Goal: Information Seeking & Learning: Learn about a topic

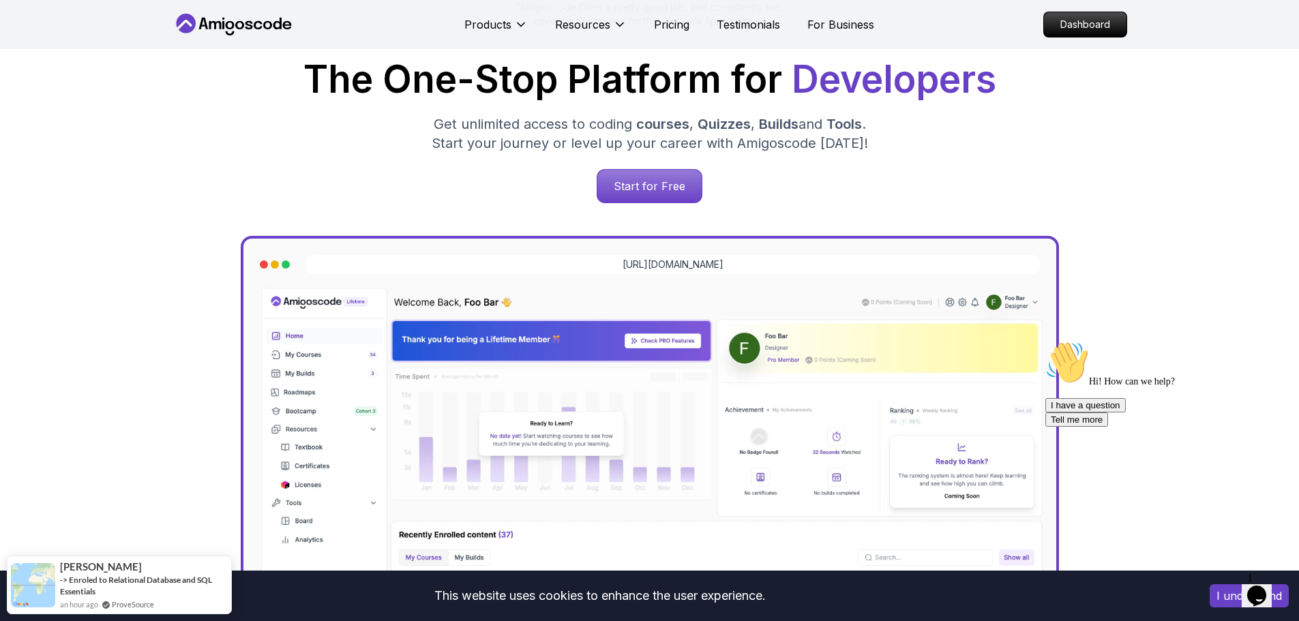
scroll to position [205, 0]
click at [649, 191] on p "Start for Free" at bounding box center [649, 186] width 99 height 31
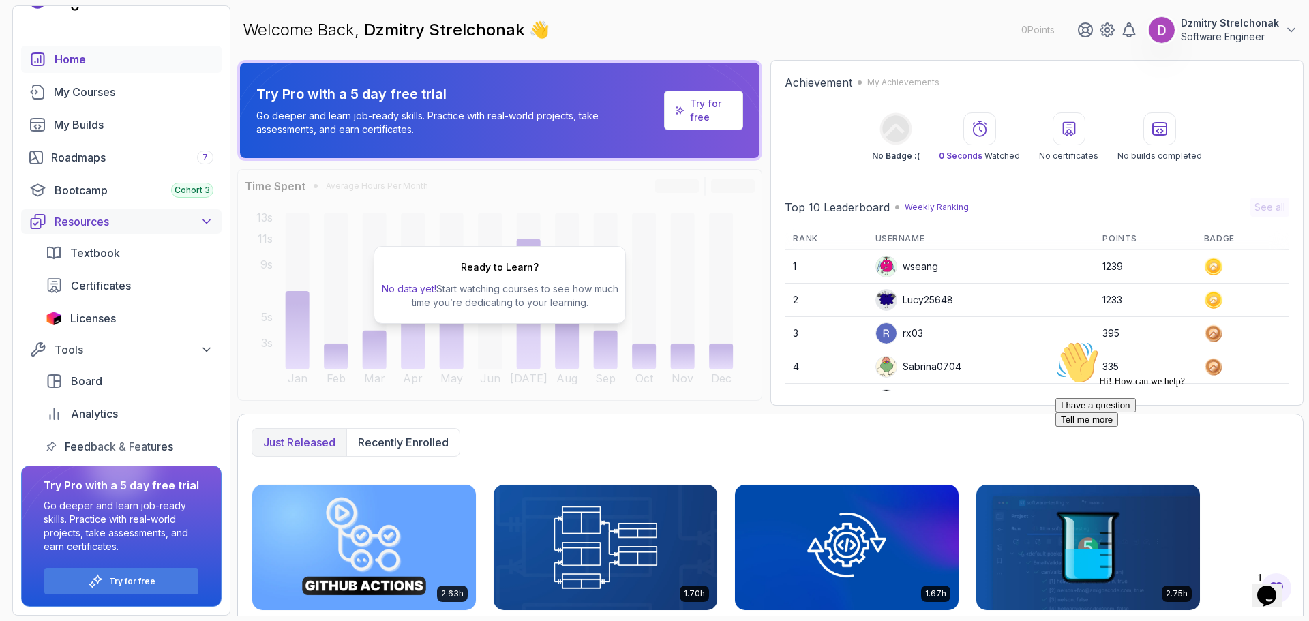
click at [123, 226] on div "Resources" at bounding box center [134, 221] width 159 height 16
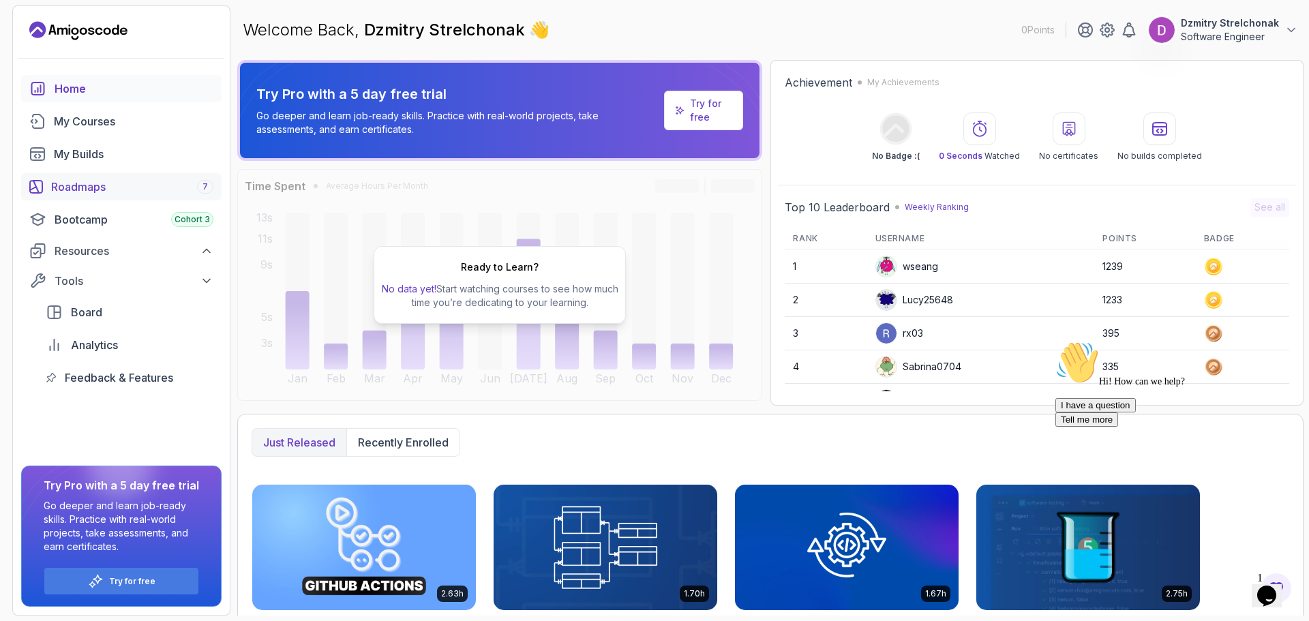
click at [89, 186] on div "Roadmaps 7" at bounding box center [132, 187] width 162 height 16
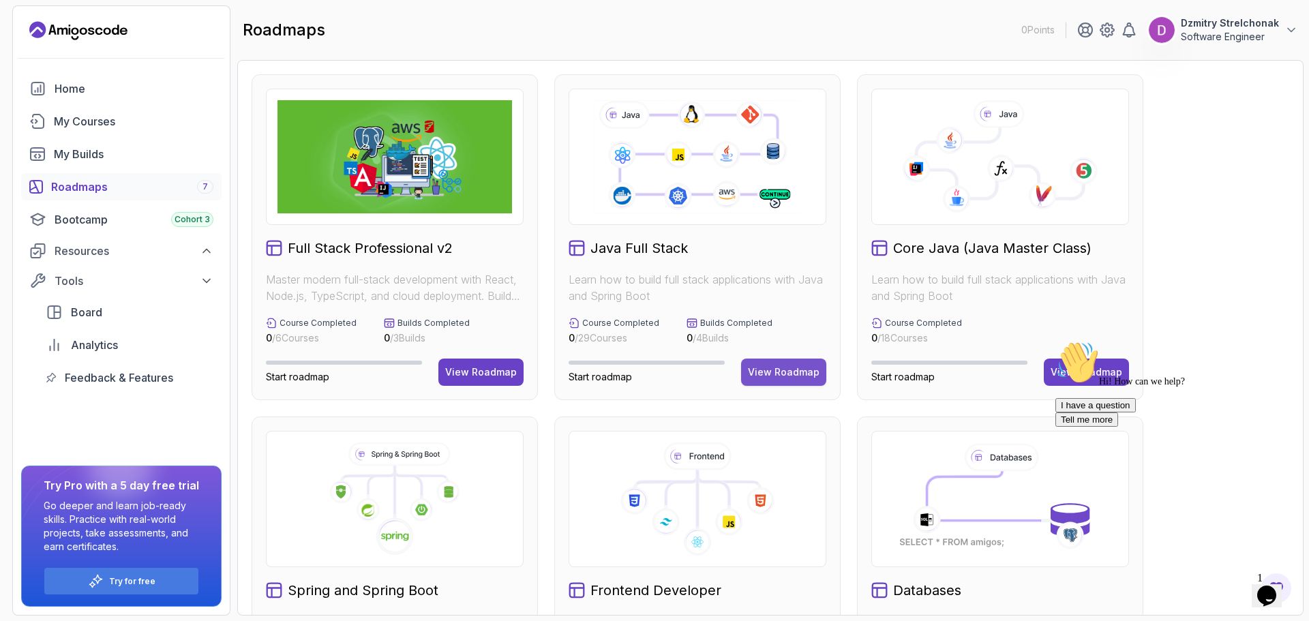
click at [762, 375] on div "View Roadmap" at bounding box center [784, 373] width 72 height 14
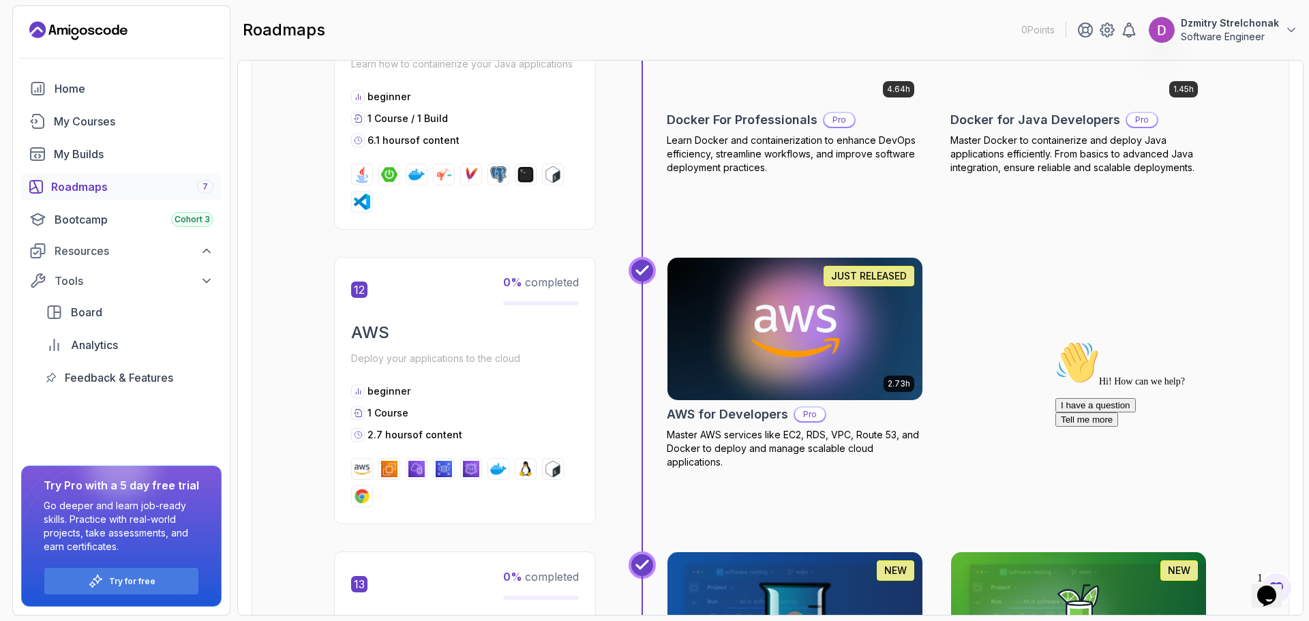
scroll to position [3956, 0]
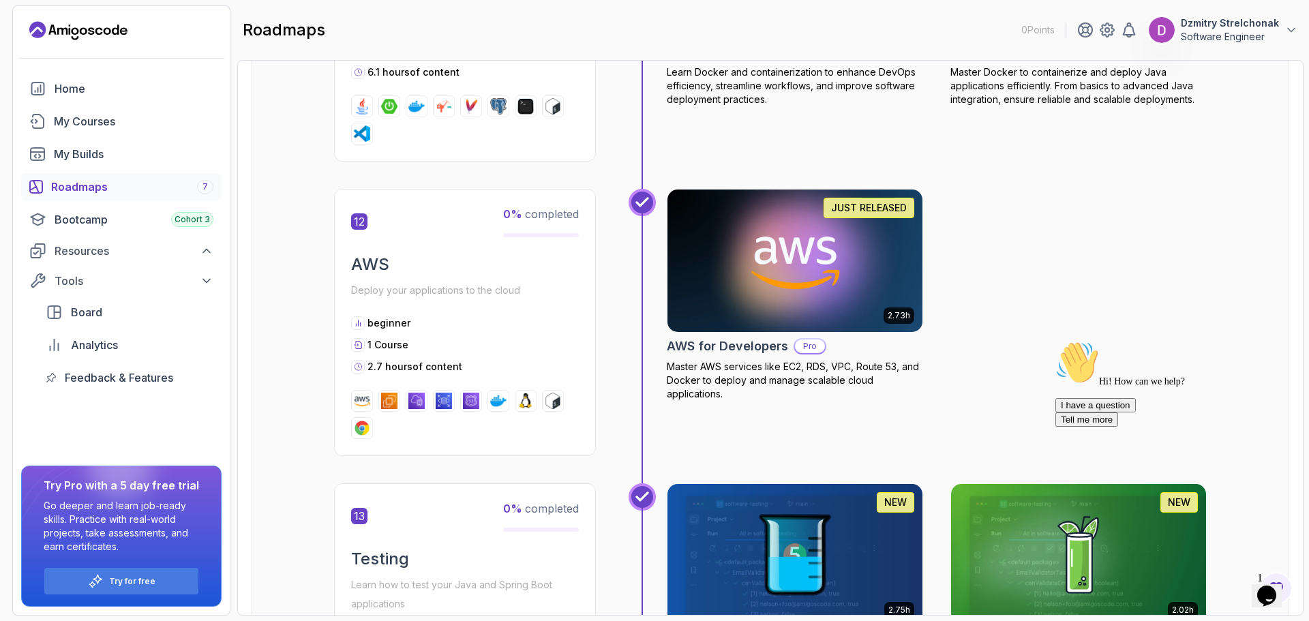
click at [1056, 341] on icon "Chat attention grabber" at bounding box center [1056, 341] width 0 height 0
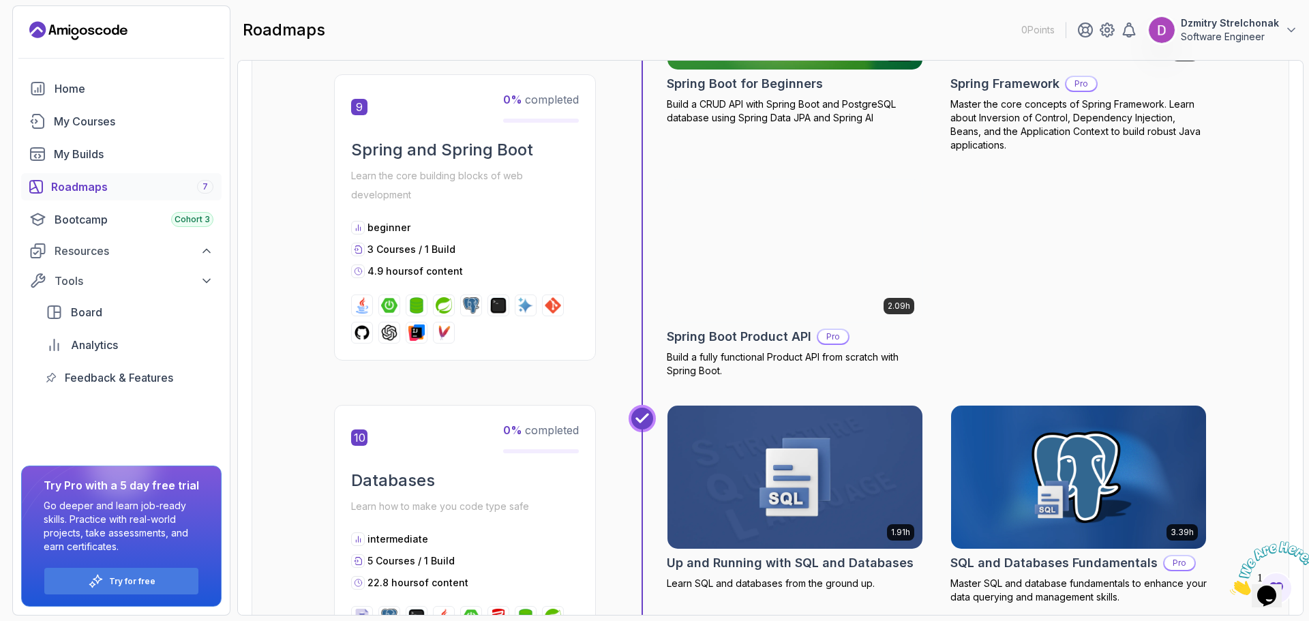
scroll to position [2622, 0]
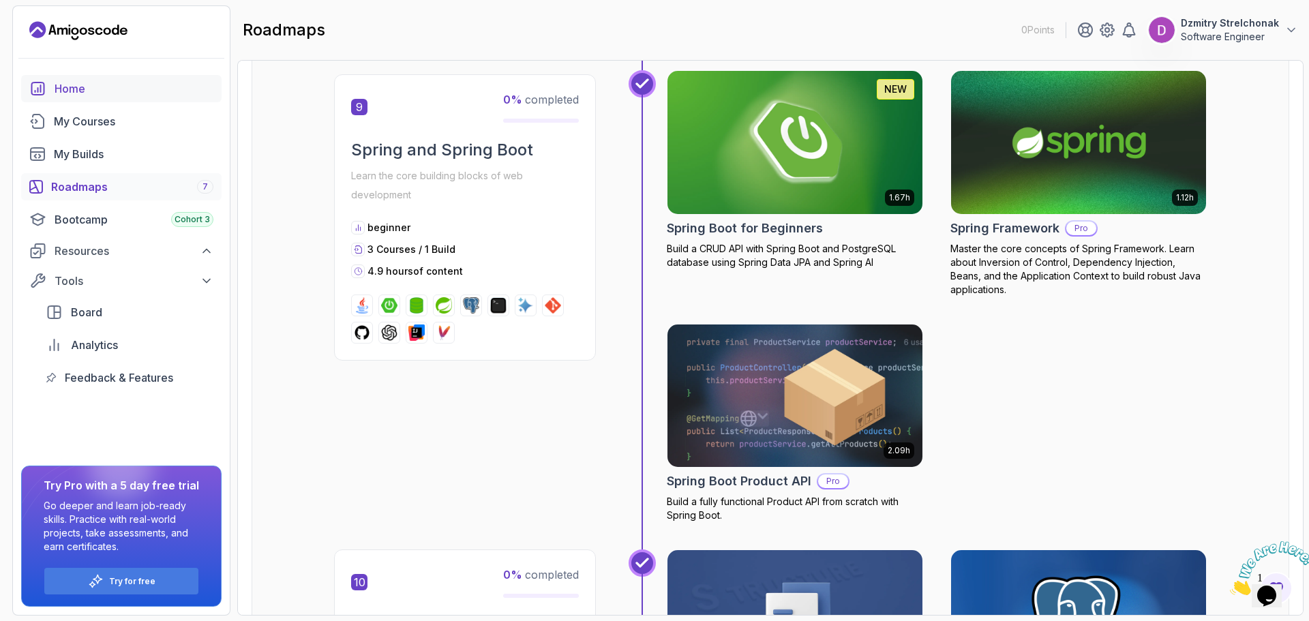
click at [67, 80] on div "Home" at bounding box center [134, 88] width 159 height 16
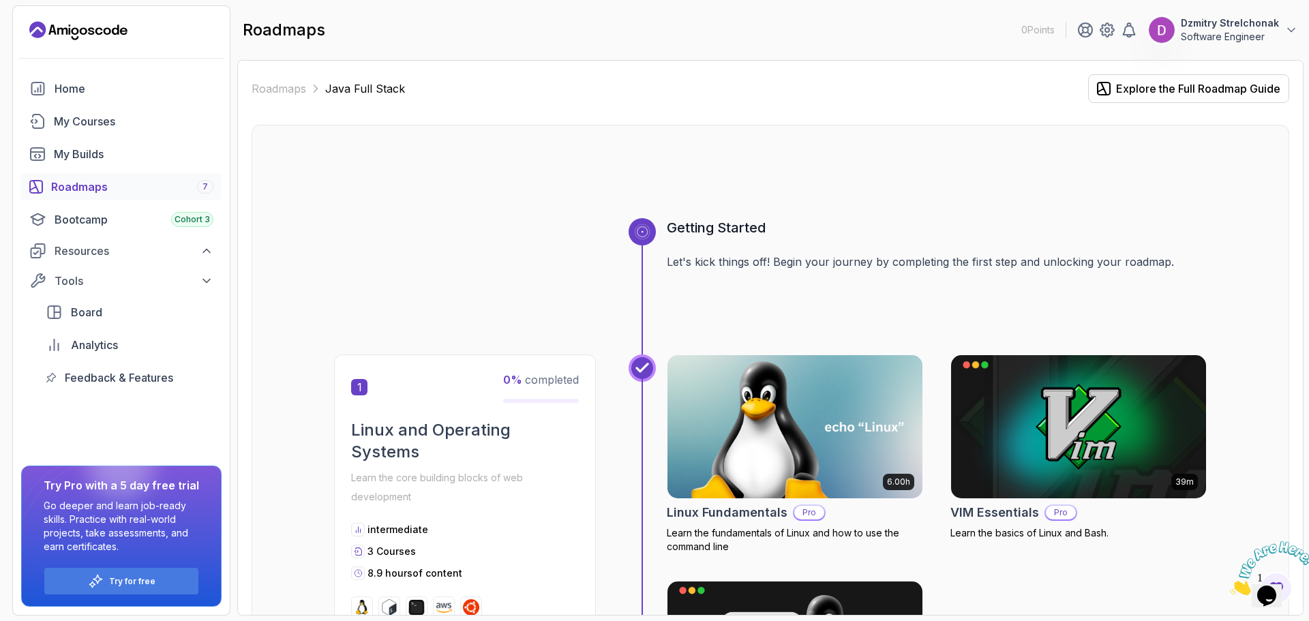
click at [1267, 585] on img at bounding box center [1272, 569] width 85 height 54
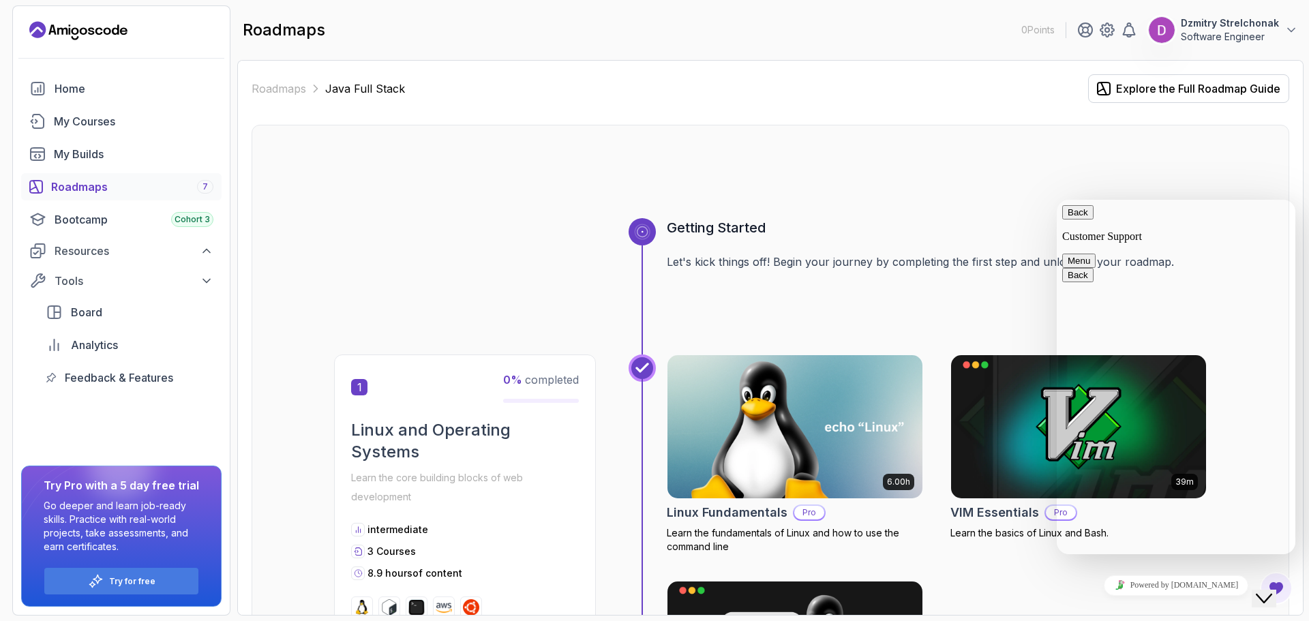
click at [1023, 183] on div at bounding box center [770, 185] width 873 height 65
click at [878, 175] on div at bounding box center [770, 185] width 873 height 65
click at [1078, 216] on button "Back" at bounding box center [1078, 212] width 31 height 14
click at [813, 165] on div at bounding box center [770, 185] width 873 height 65
click at [1063, 595] on div "Powered by [DOMAIN_NAME]" at bounding box center [1177, 586] width 228 height 20
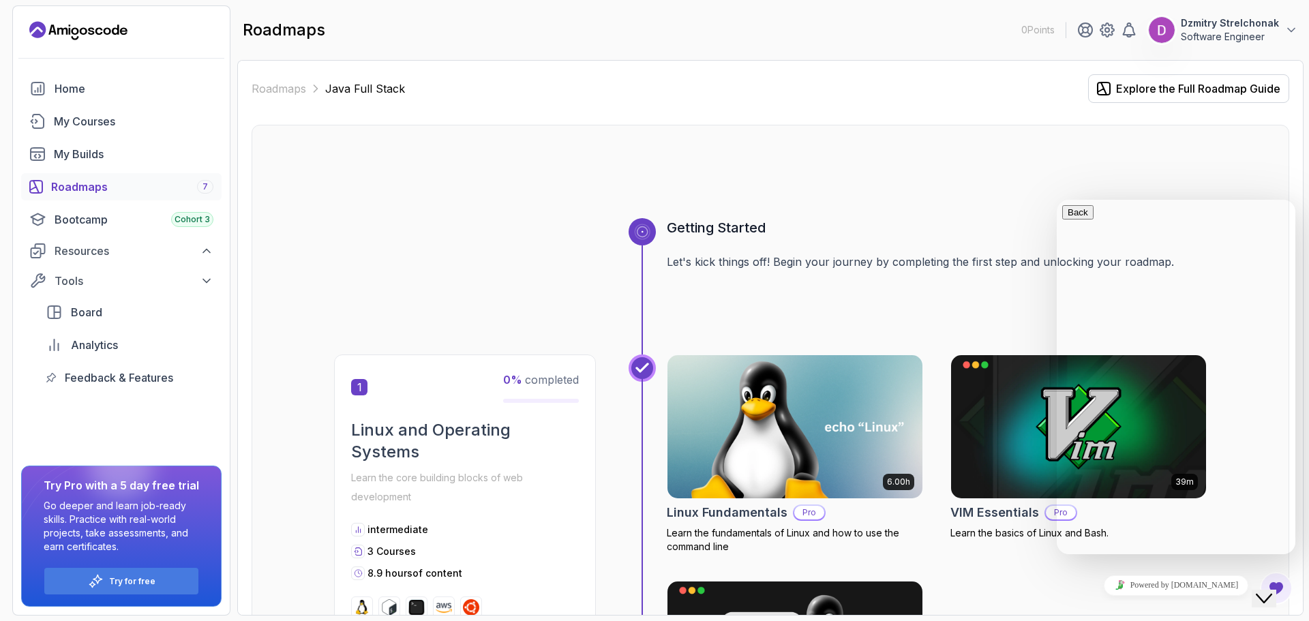
click at [1258, 591] on div "Close Chat This icon closes the chat window." at bounding box center [1264, 599] width 16 height 16
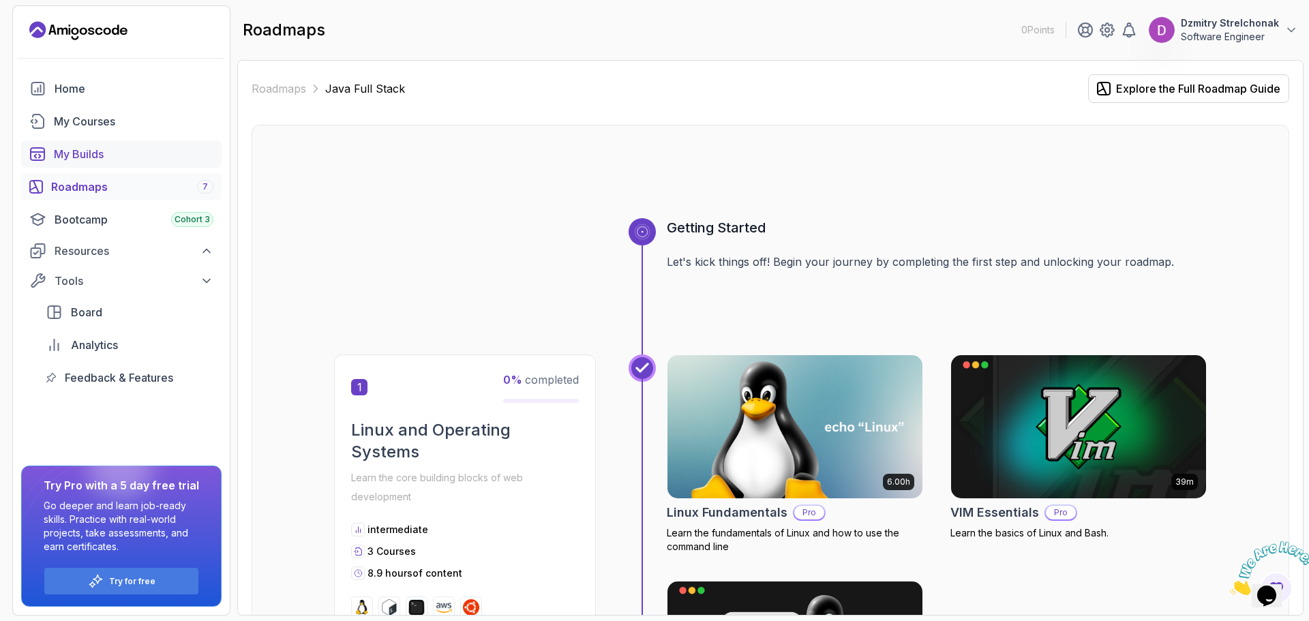
click at [102, 160] on div "My Builds" at bounding box center [134, 154] width 160 height 16
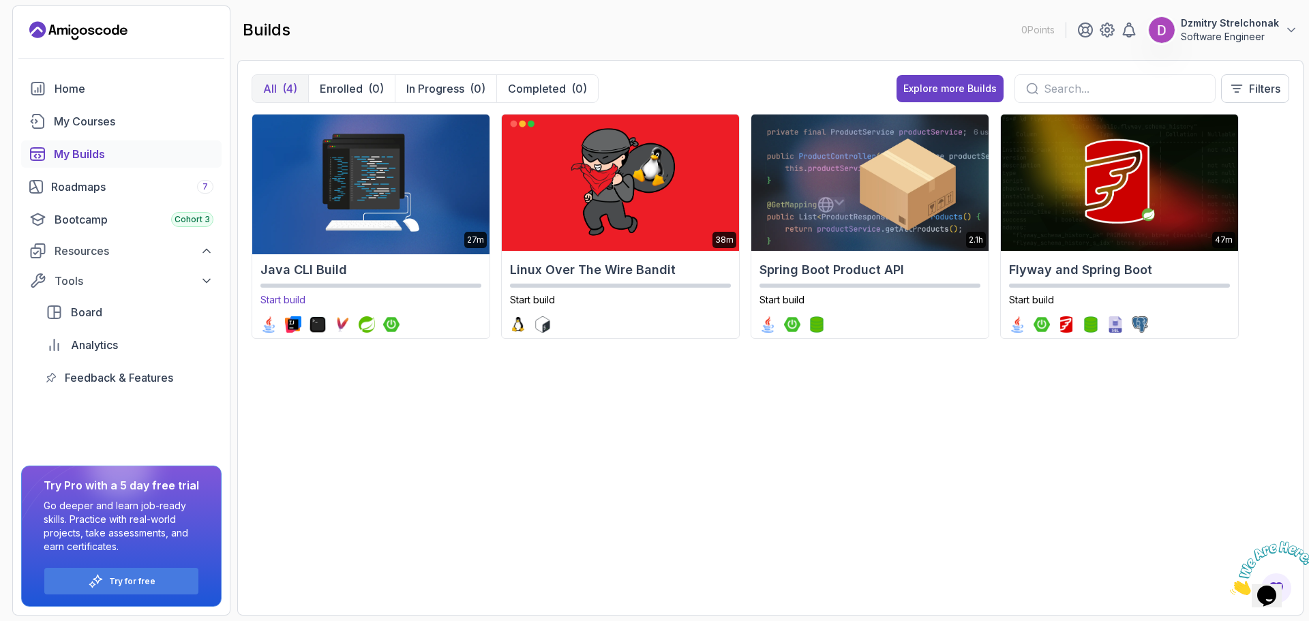
click at [391, 243] on img at bounding box center [370, 182] width 249 height 143
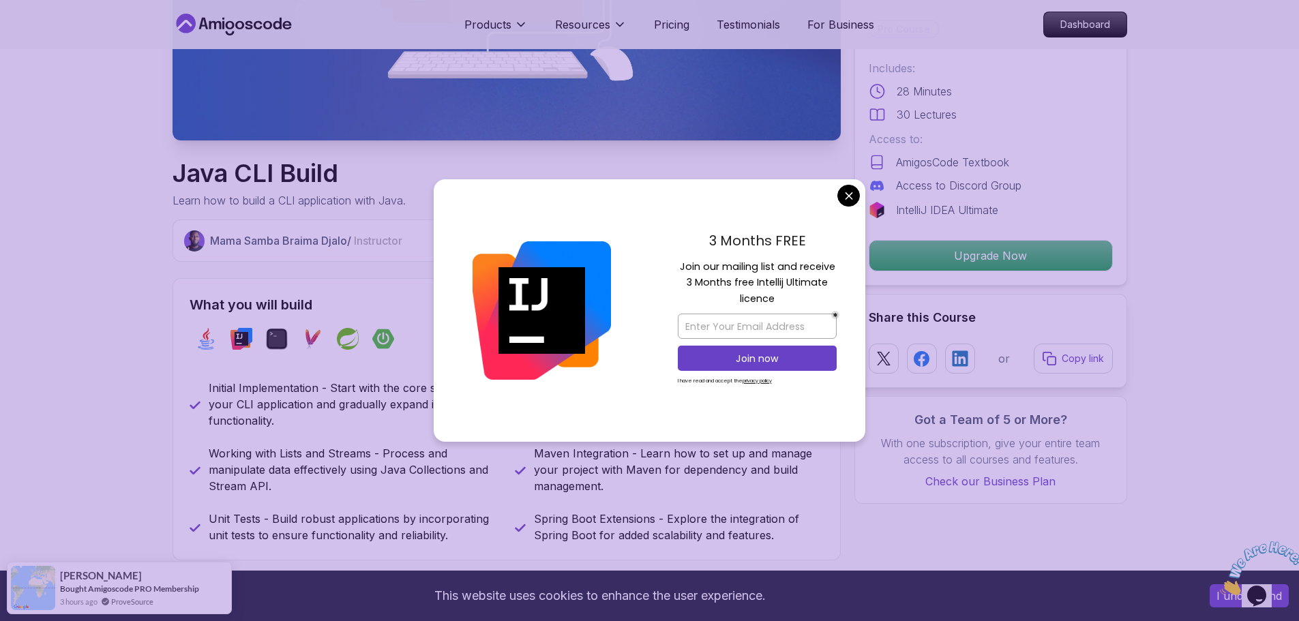
scroll to position [341, 0]
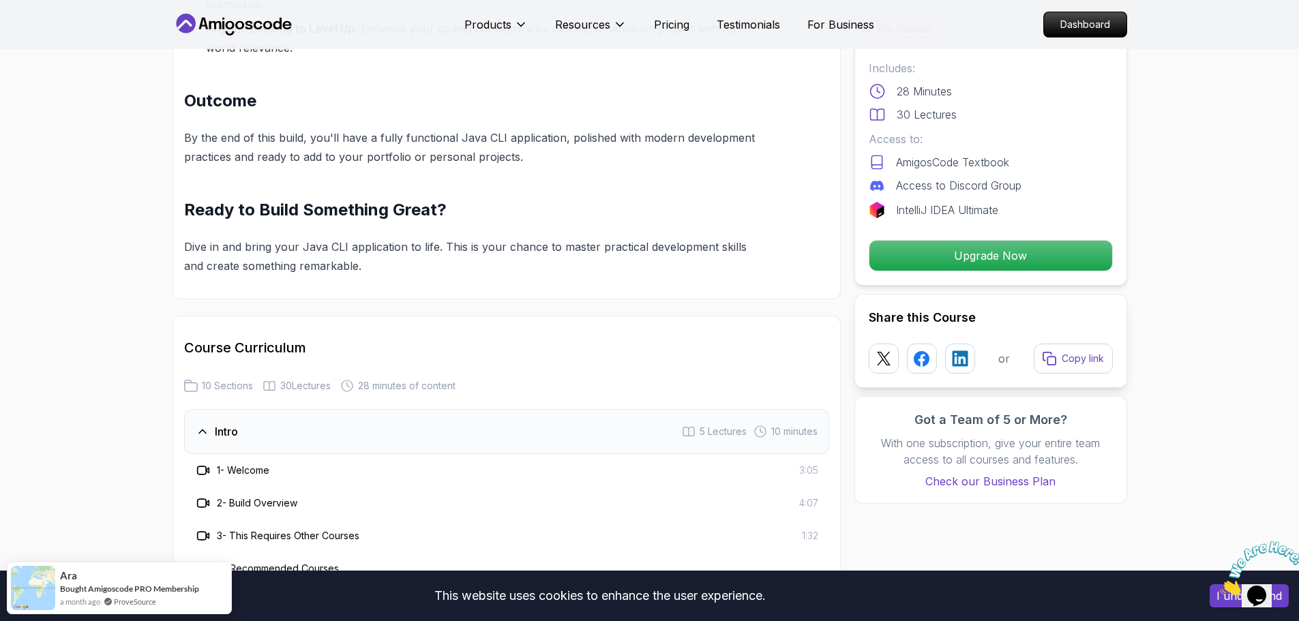
scroll to position [1364, 0]
